Goal: Transaction & Acquisition: Purchase product/service

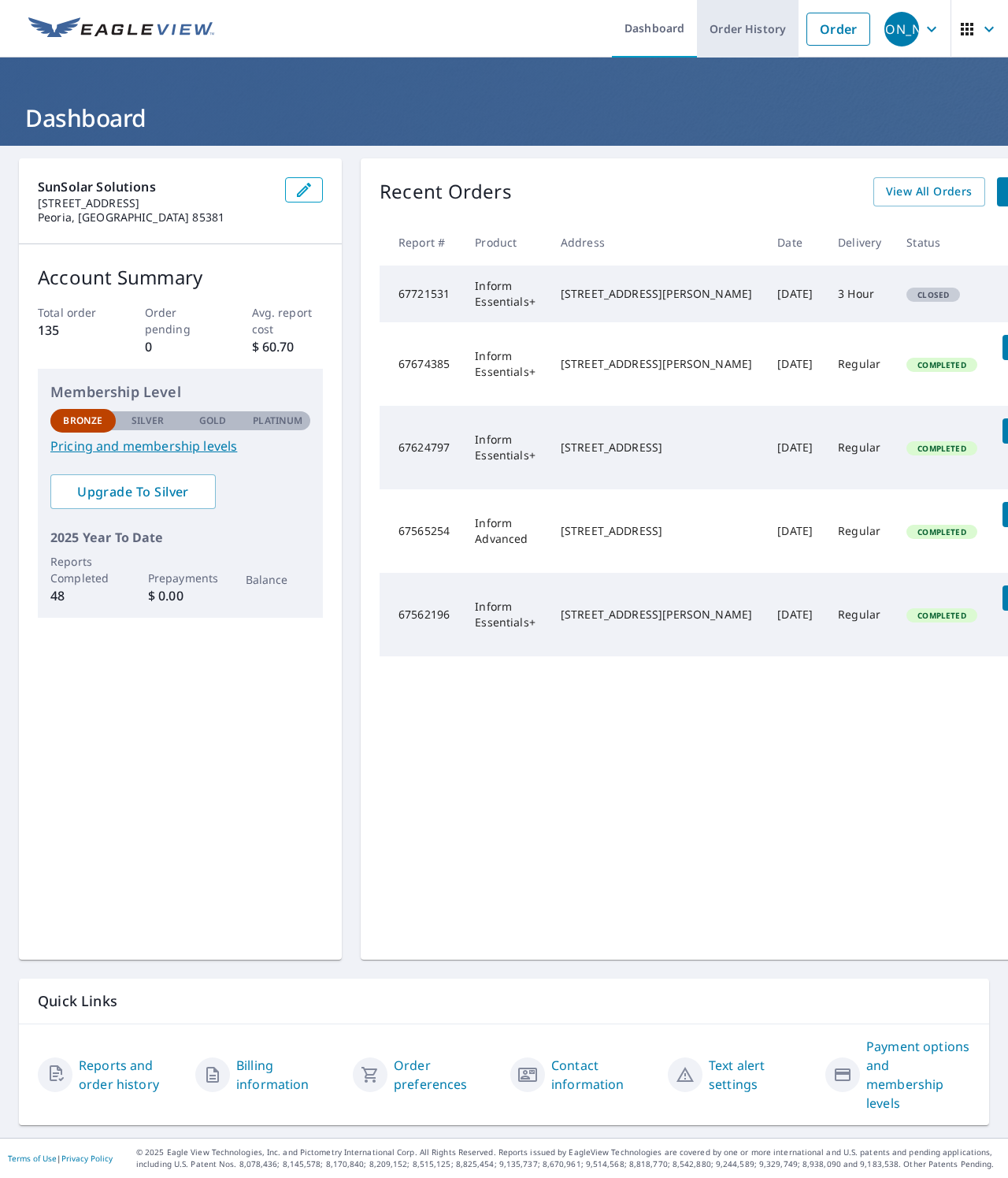
click at [754, 34] on link "Order History" at bounding box center [747, 29] width 102 height 57
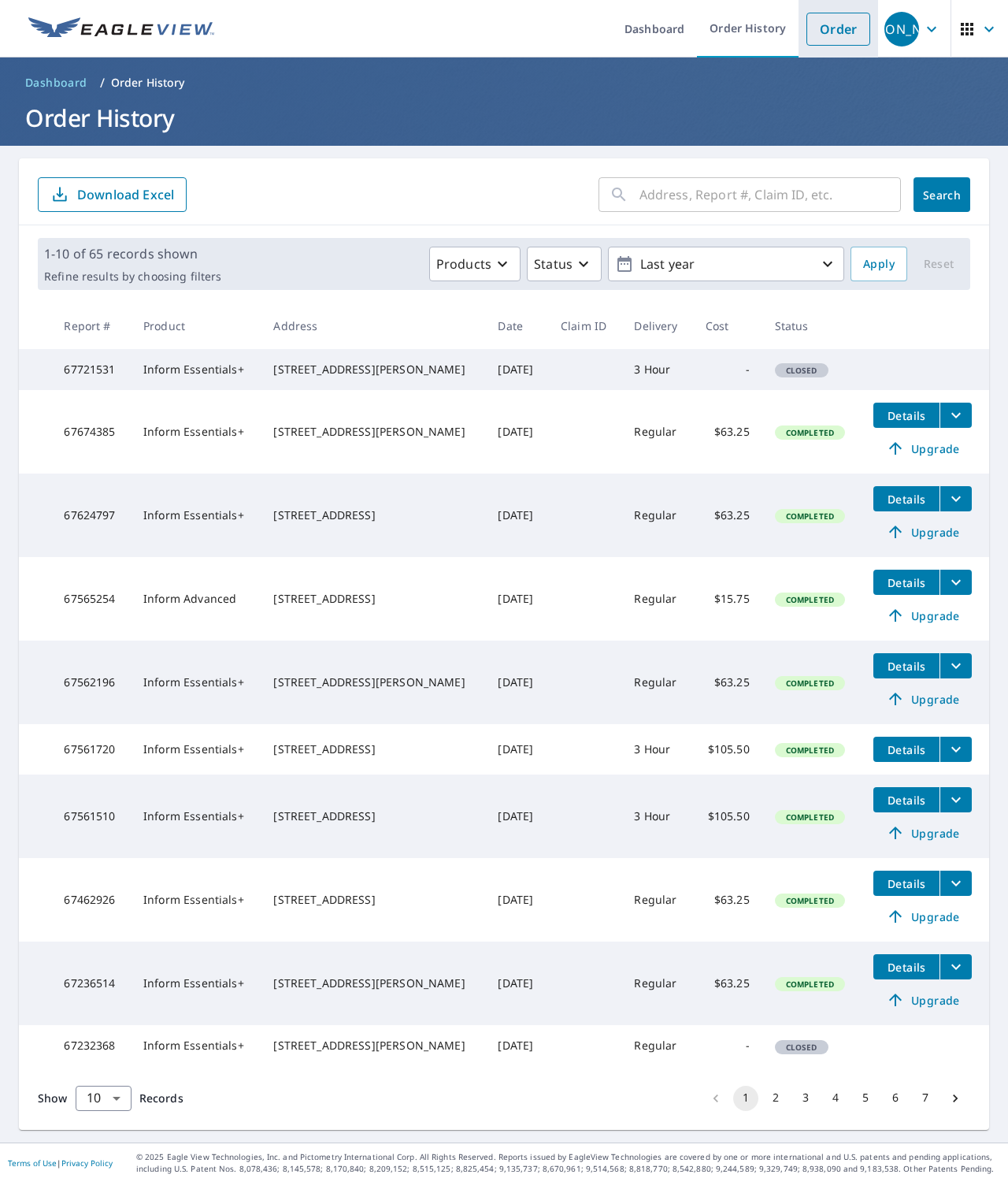
click at [816, 37] on link "Order" at bounding box center [838, 30] width 64 height 34
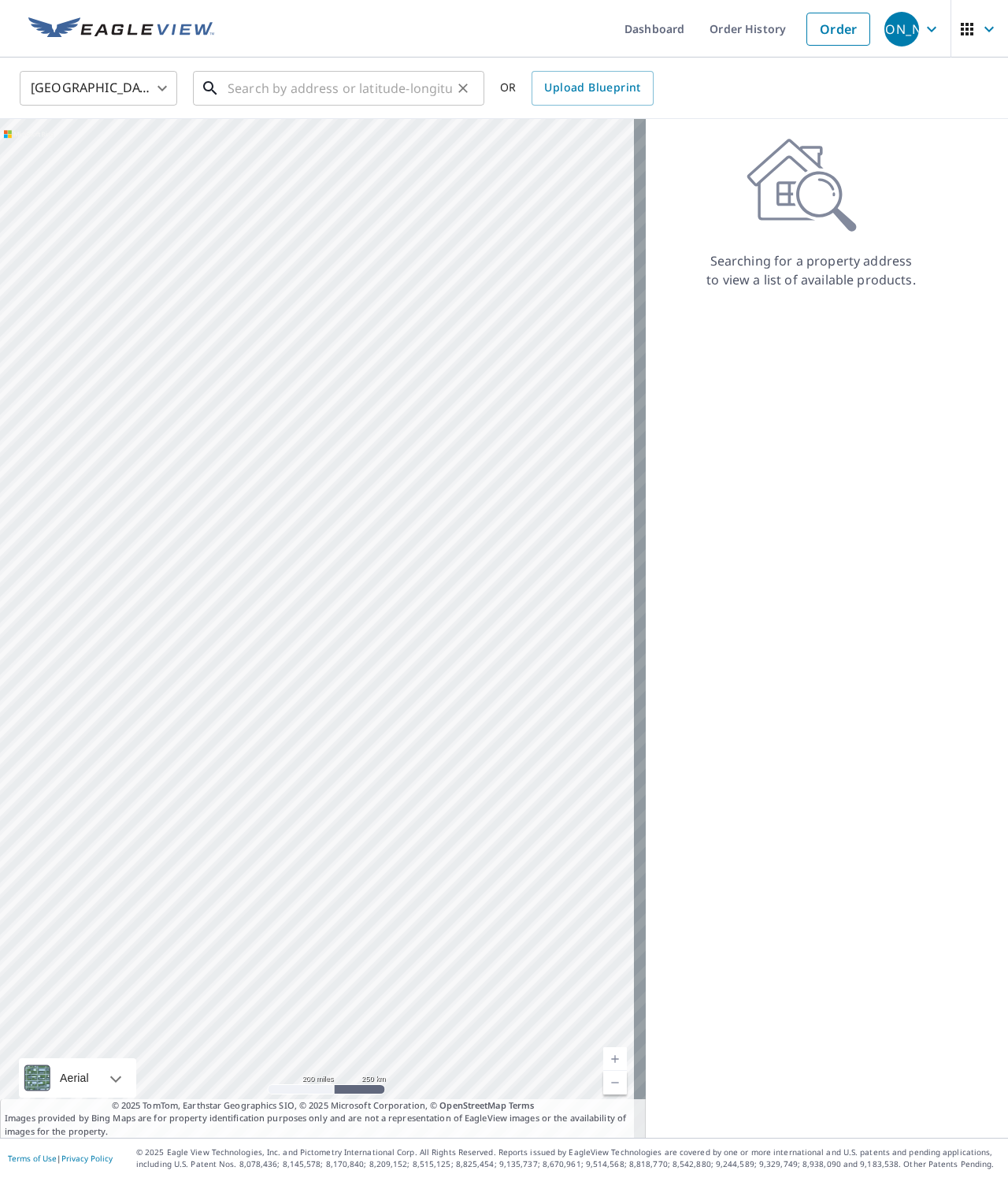
click at [287, 94] on input "text" at bounding box center [340, 88] width 224 height 44
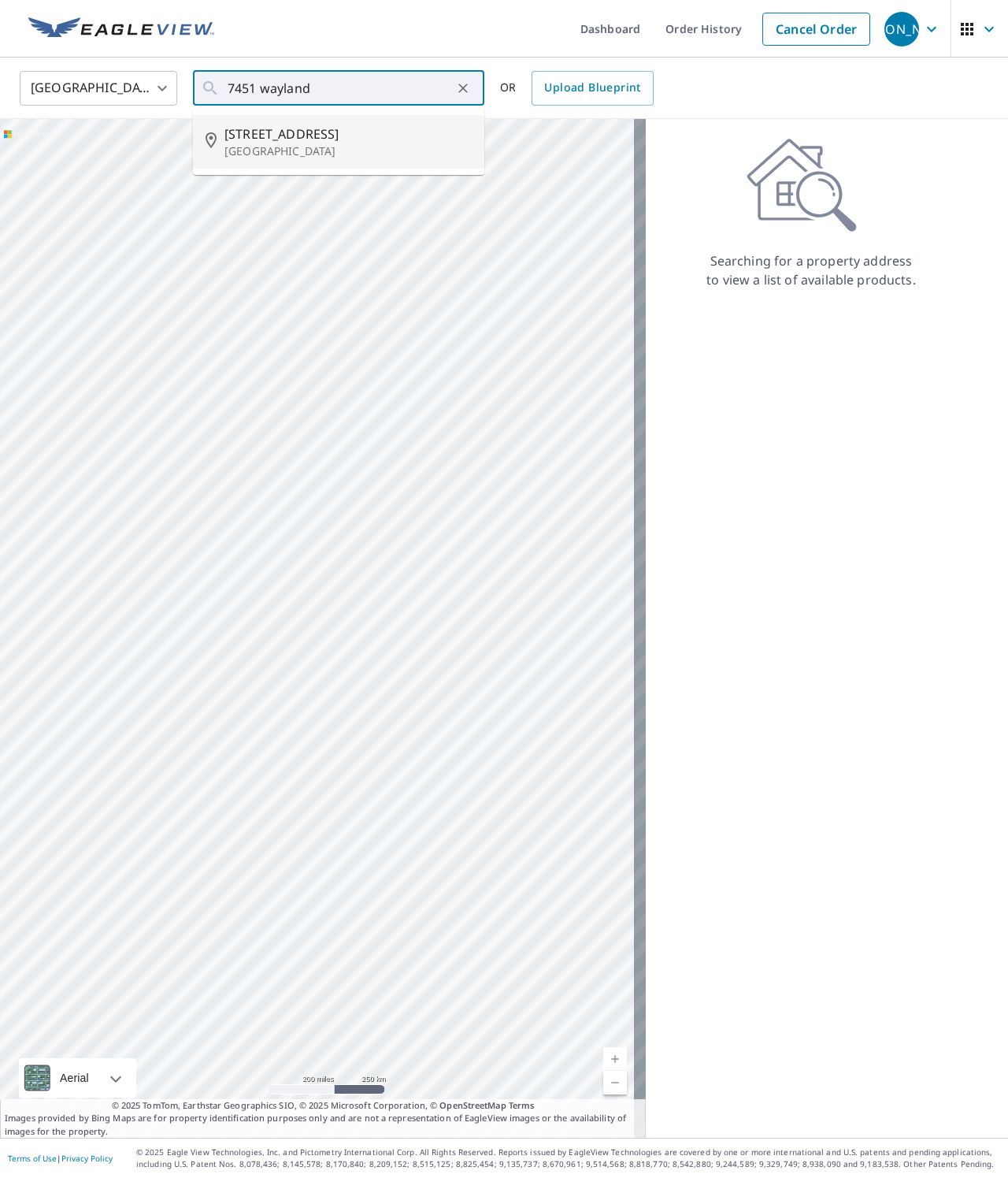
type input "[STREET_ADDRESS]"
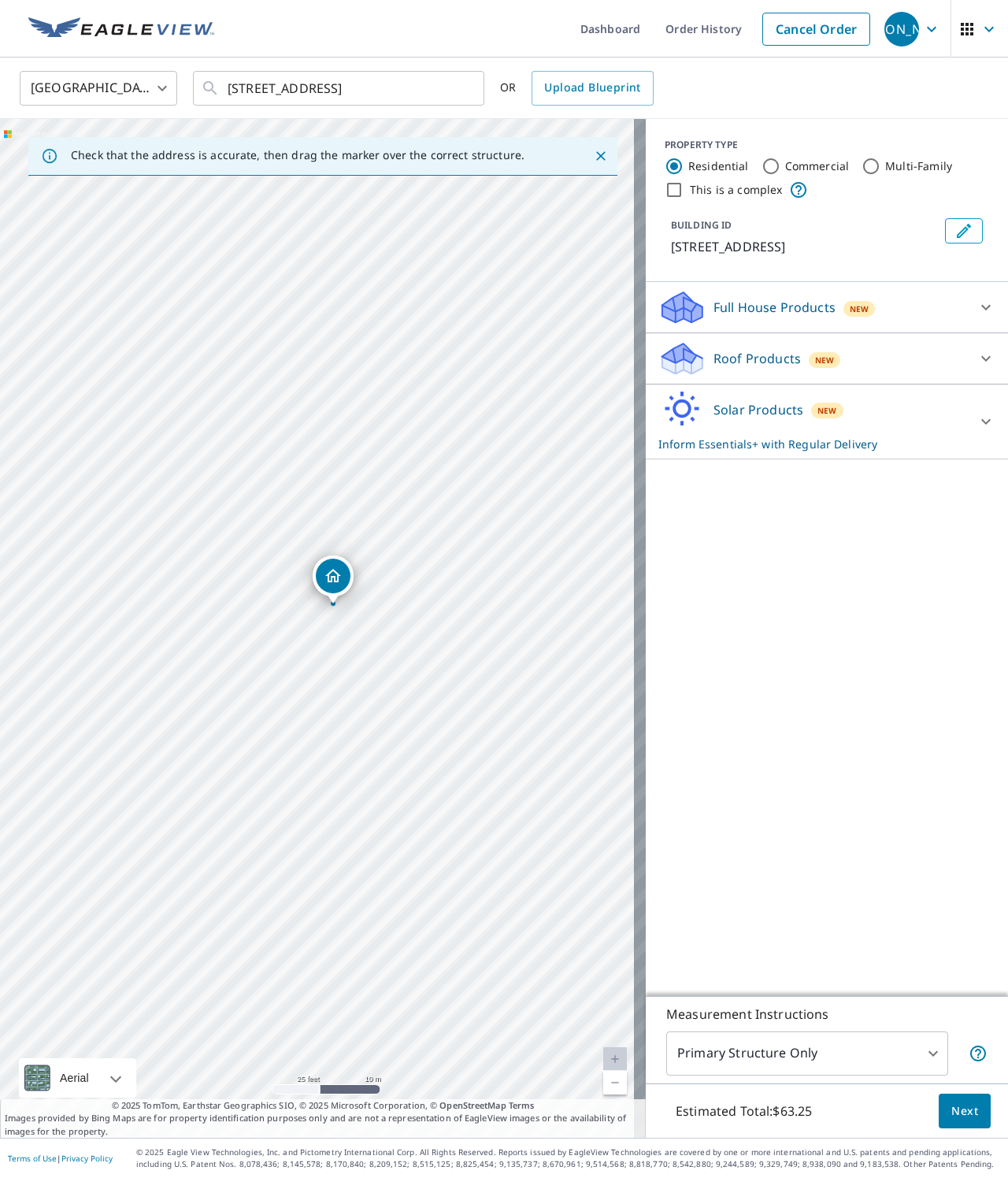
click at [782, 417] on p "Solar Products" at bounding box center [758, 409] width 90 height 19
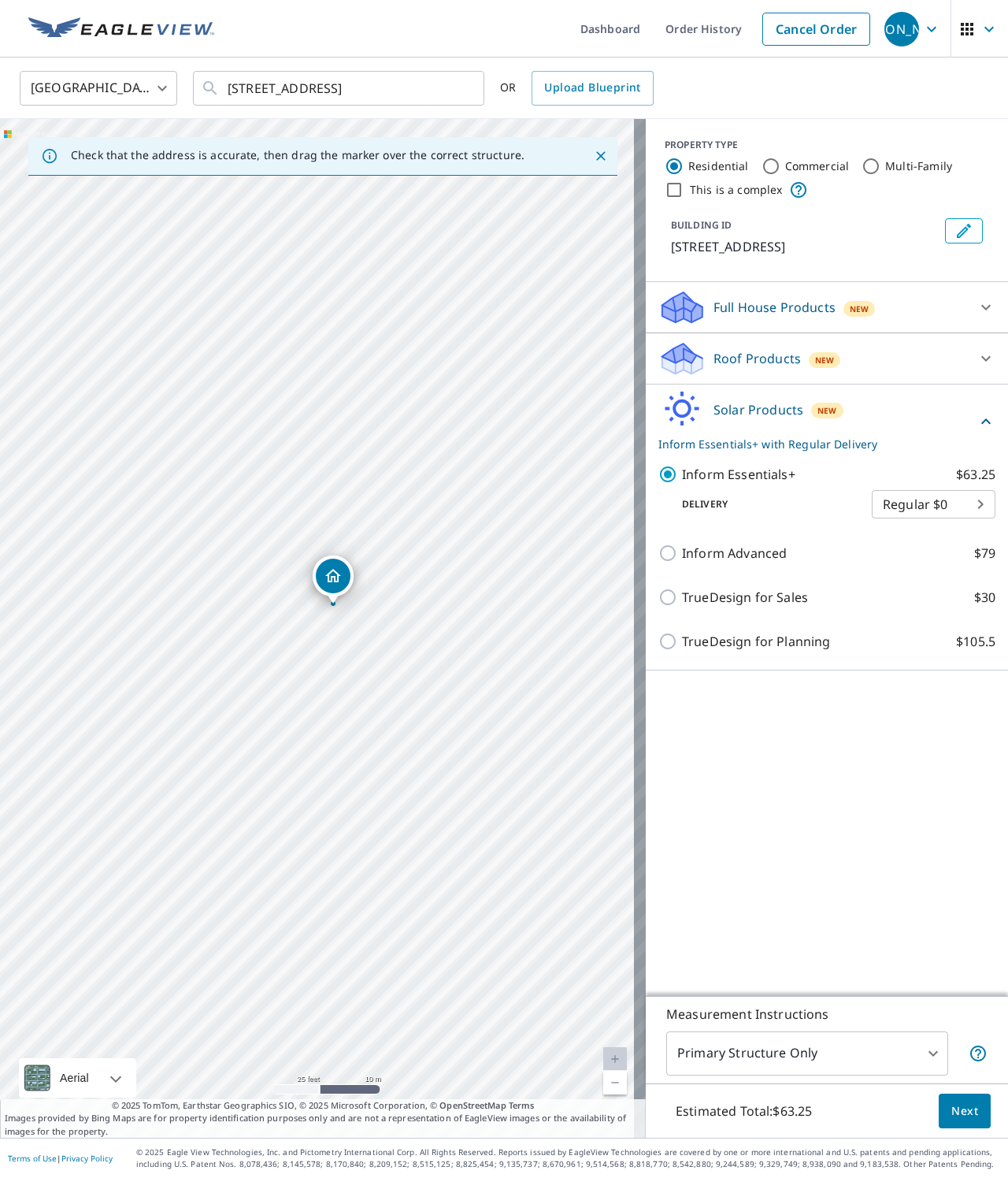
click at [957, 1121] on button "Next" at bounding box center [965, 1112] width 52 height 36
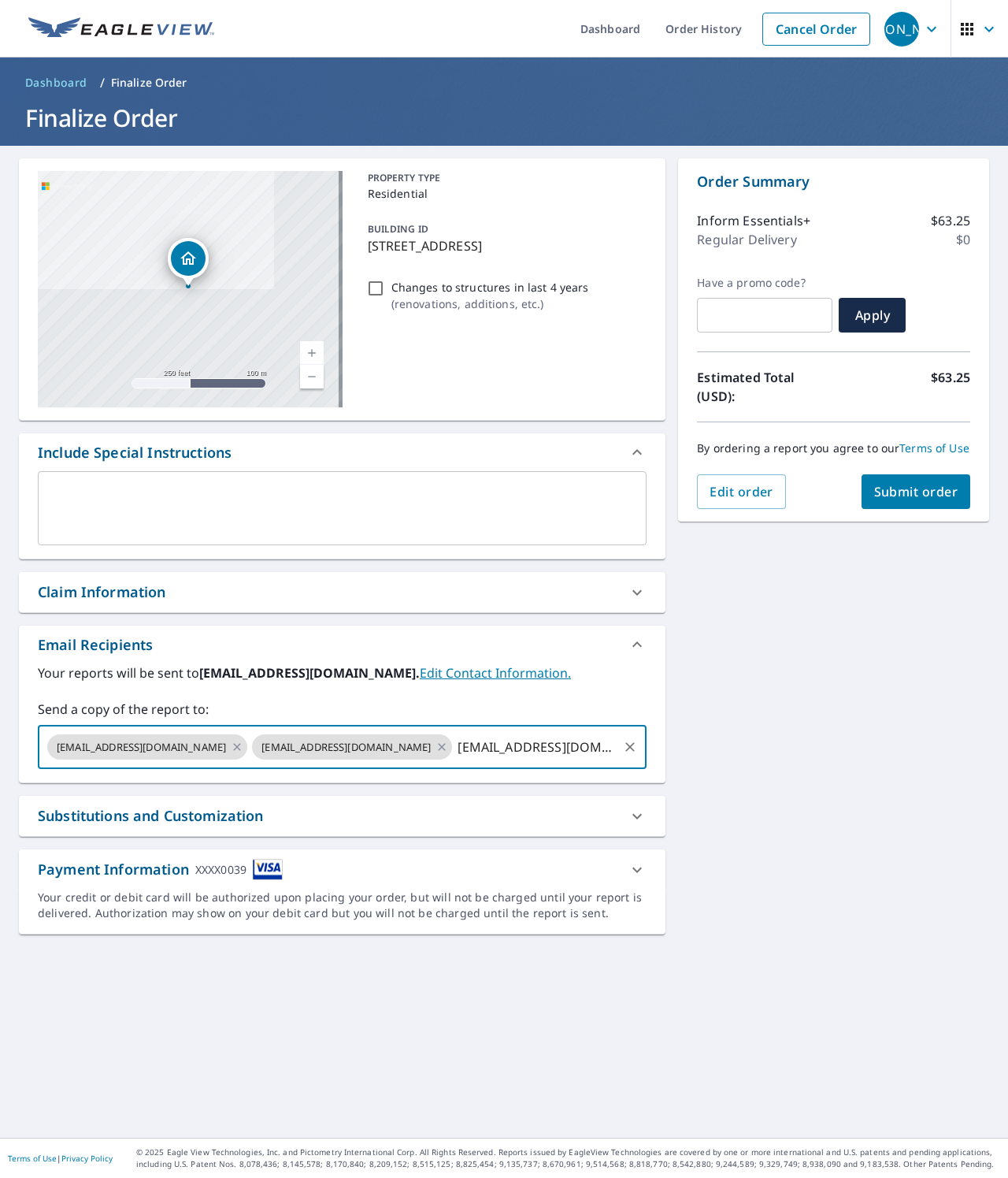
type input "[EMAIL_ADDRESS][DOMAIN_NAME]"
click at [825, 714] on div "[STREET_ADDRESS][GEOGRAPHIC_DATA] A standard road map Aerial A detailed look fr…" at bounding box center [504, 642] width 1008 height 992
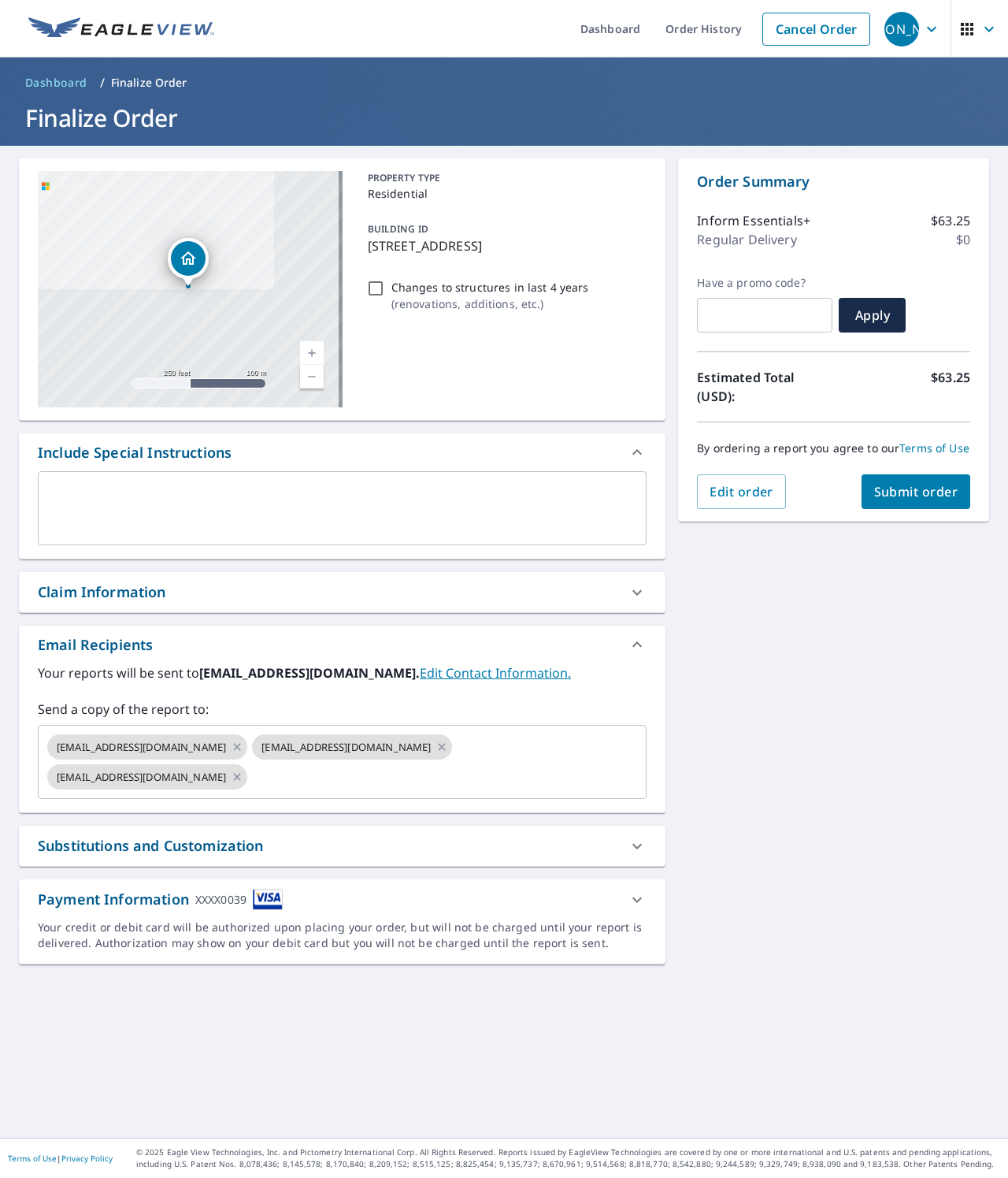
click at [815, 717] on div "[STREET_ADDRESS][GEOGRAPHIC_DATA] A standard road map Aerial A detailed look fr…" at bounding box center [504, 642] width 1008 height 992
click at [894, 501] on span "Submit order" at bounding box center [916, 492] width 84 height 18
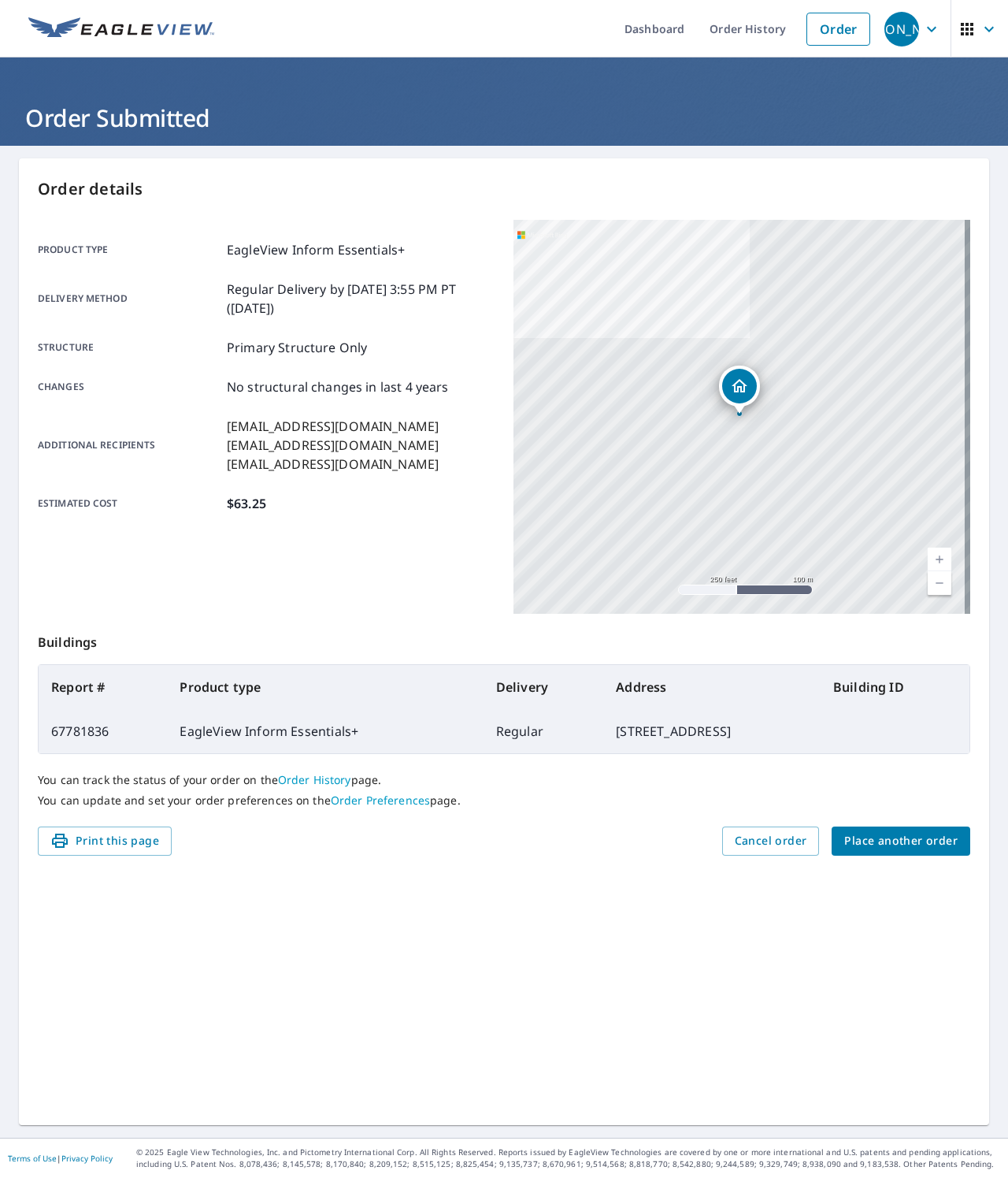
click at [540, 134] on header "Order Submitted" at bounding box center [504, 101] width 1008 height 88
click at [560, 146] on main "Order details Product type EagleView Inform Essentials+ Delivery method Regular…" at bounding box center [504, 642] width 1008 height 992
